Goal: Task Accomplishment & Management: Use online tool/utility

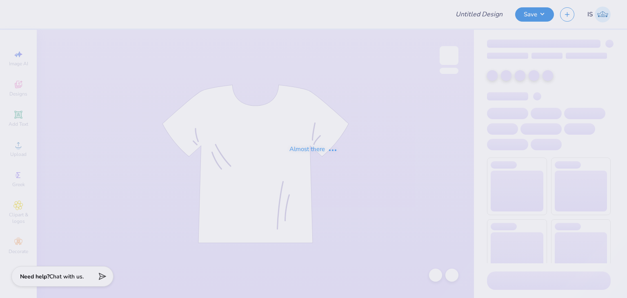
type input "RAM TS 1"
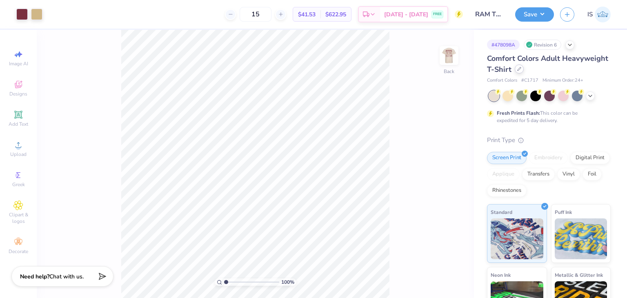
click at [521, 69] on icon at bounding box center [519, 69] width 4 height 4
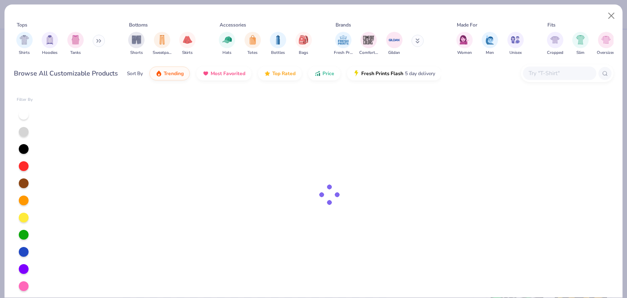
click at [547, 70] on input "text" at bounding box center [559, 73] width 63 height 9
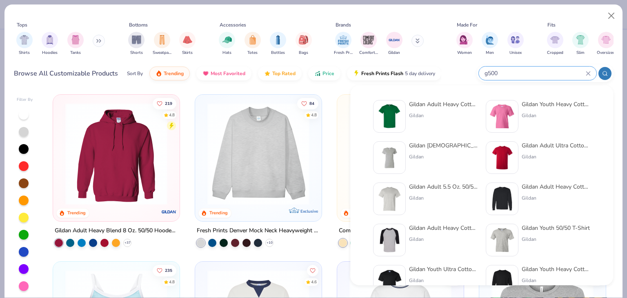
type input "g500"
click at [424, 117] on div "Gildan" at bounding box center [443, 115] width 69 height 7
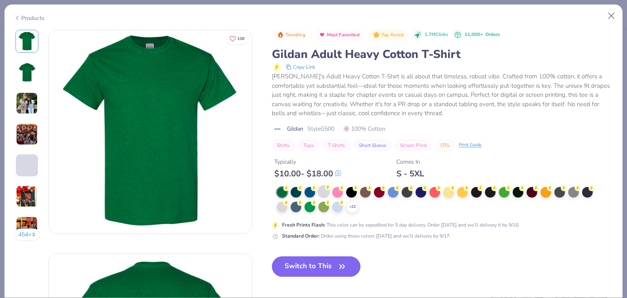
click at [0, 0] on icon at bounding box center [0, 0] width 0 height 0
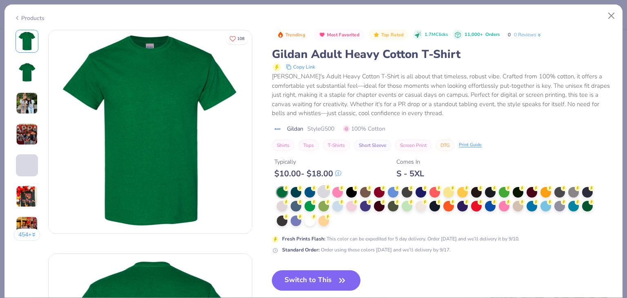
click at [325, 193] on div at bounding box center [323, 191] width 11 height 11
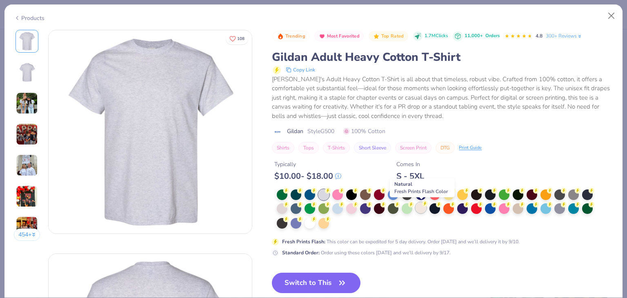
click at [422, 205] on div at bounding box center [420, 207] width 11 height 11
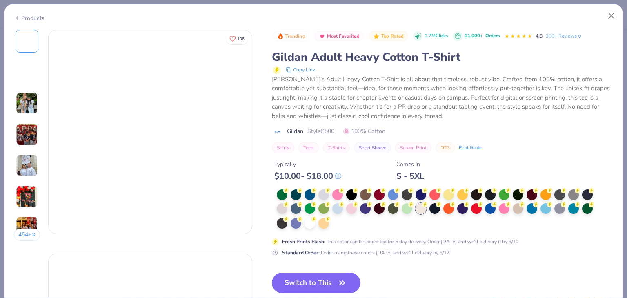
click at [325, 281] on button "Switch to This" at bounding box center [316, 283] width 89 height 20
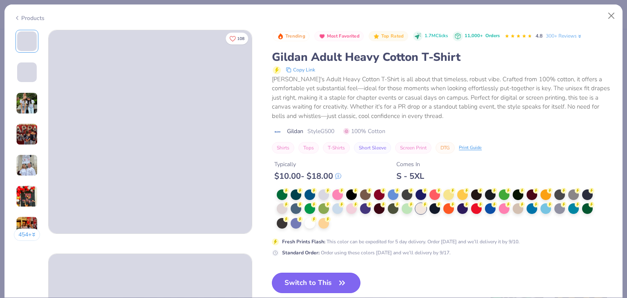
click at [325, 284] on button "Switch to This" at bounding box center [316, 283] width 89 height 20
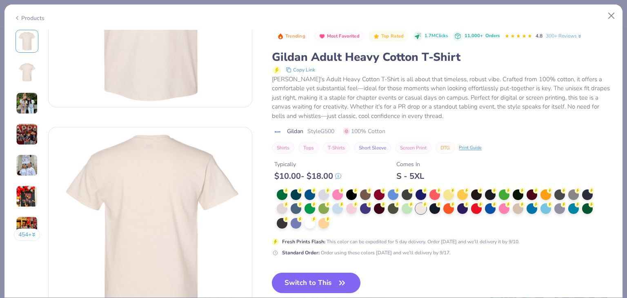
click at [318, 284] on button "Switch to This" at bounding box center [316, 283] width 89 height 20
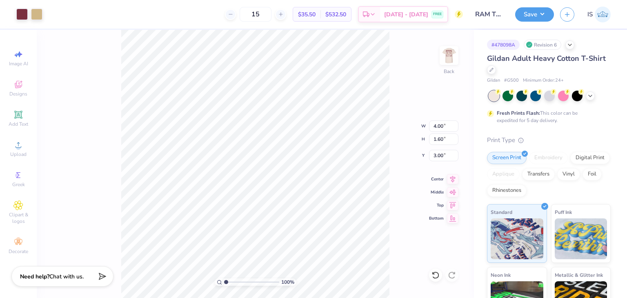
type input "3.00"
click at [447, 61] on img at bounding box center [449, 55] width 33 height 33
type input "3.00"
click at [553, 21] on div "Save" at bounding box center [534, 14] width 39 height 14
click at [546, 17] on button "Save" at bounding box center [534, 13] width 39 height 14
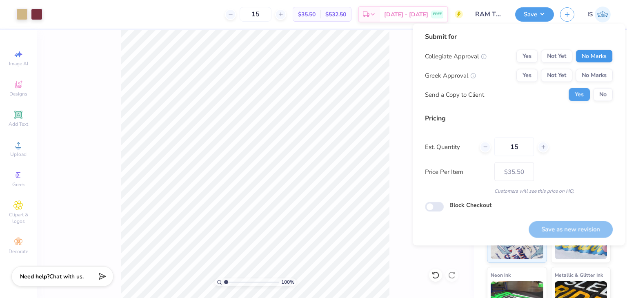
click at [581, 49] on div "Submit for Collegiate Approval Yes Not Yet No Marks Greek Approval Yes Not Yet …" at bounding box center [519, 69] width 188 height 75
click at [581, 50] on button "No Marks" at bounding box center [593, 56] width 37 height 13
click at [598, 75] on button "No Marks" at bounding box center [593, 75] width 37 height 13
drag, startPoint x: 583, startPoint y: 218, endPoint x: 584, endPoint y: 222, distance: 4.8
click at [584, 222] on div "Save as new revision" at bounding box center [570, 225] width 84 height 26
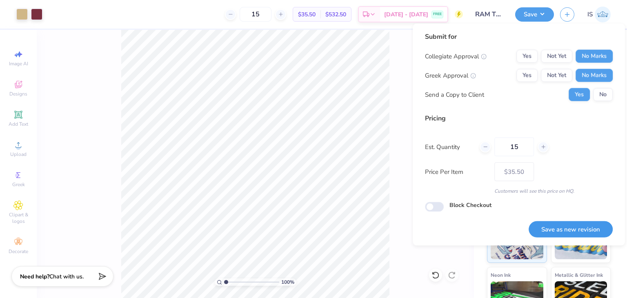
click at [584, 222] on button "Save as new revision" at bounding box center [570, 229] width 84 height 17
type input "$35.50"
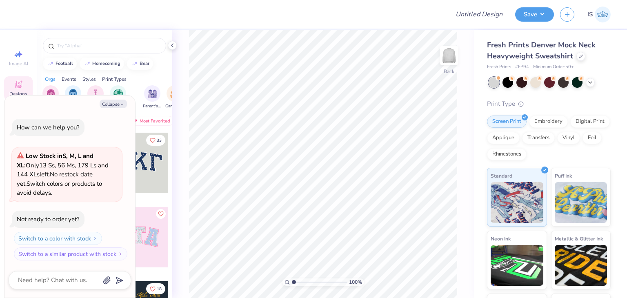
type textarea "x"
